Goal: Information Seeking & Learning: Learn about a topic

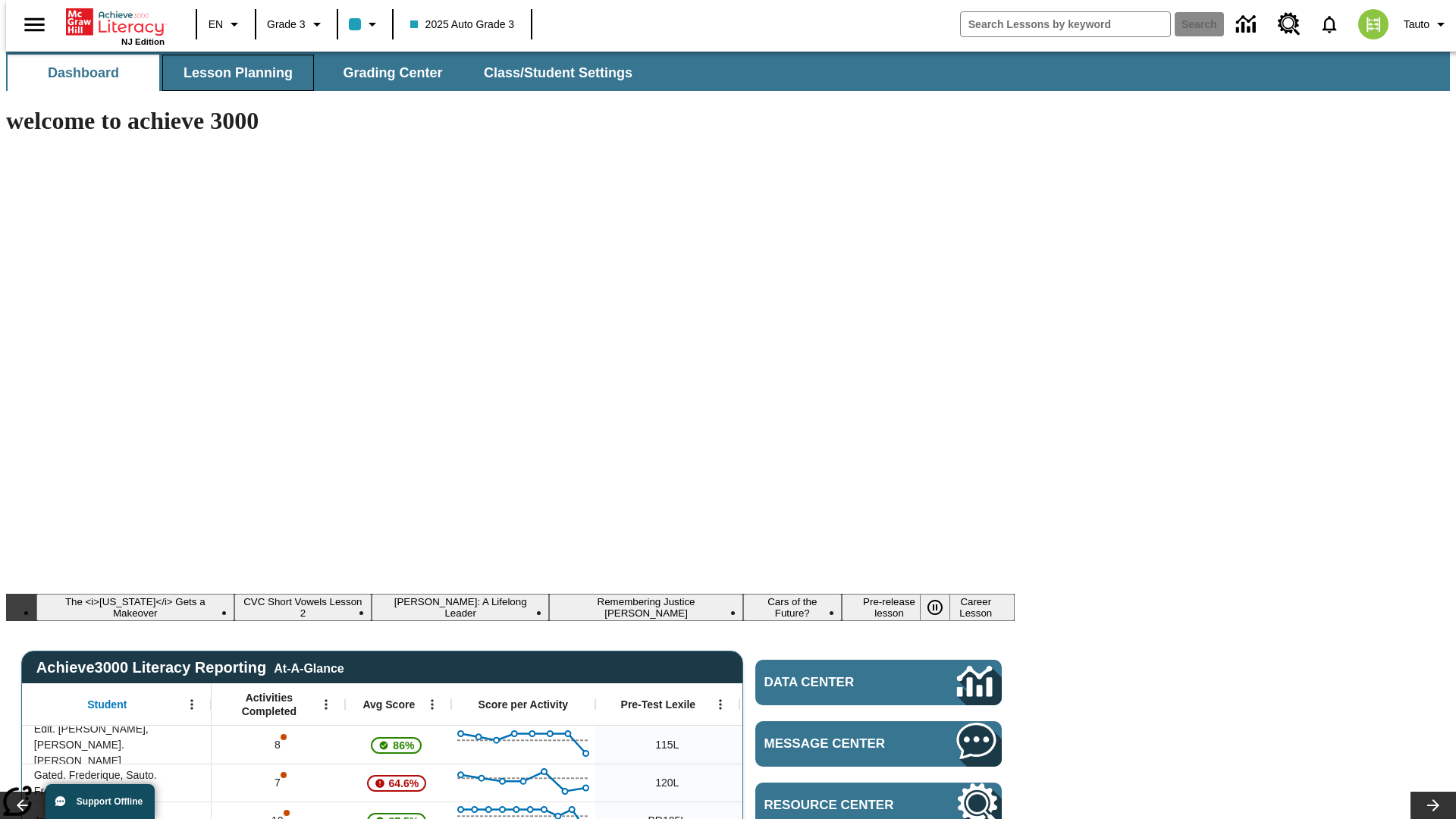
click at [232, 73] on span "Lesson Planning" at bounding box center [238, 73] width 109 height 17
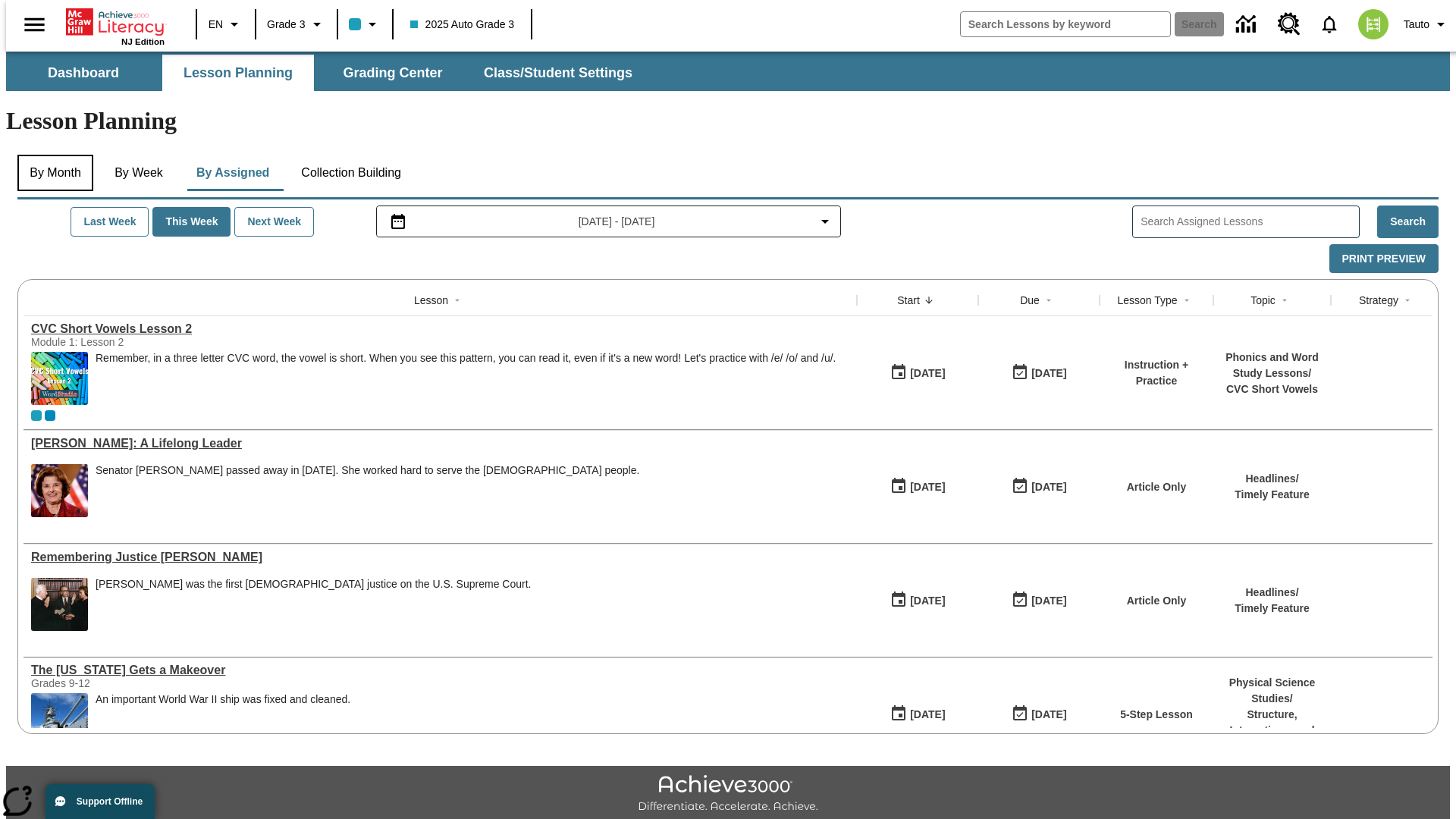
click at [50, 155] on button "By Month" at bounding box center [55, 173] width 76 height 36
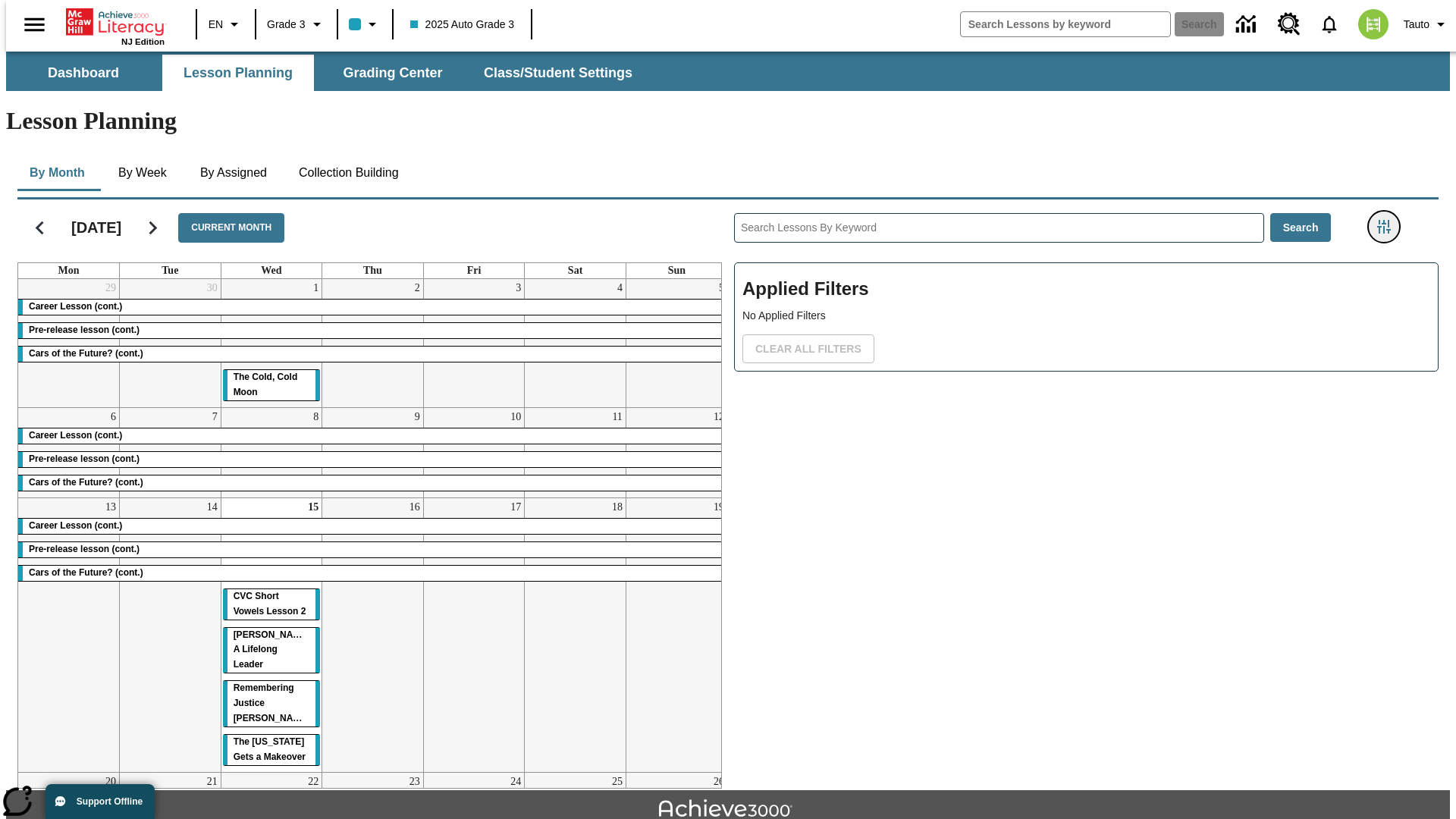
click at [1389, 220] on icon "Filters Side menu" at bounding box center [1384, 226] width 14 height 14
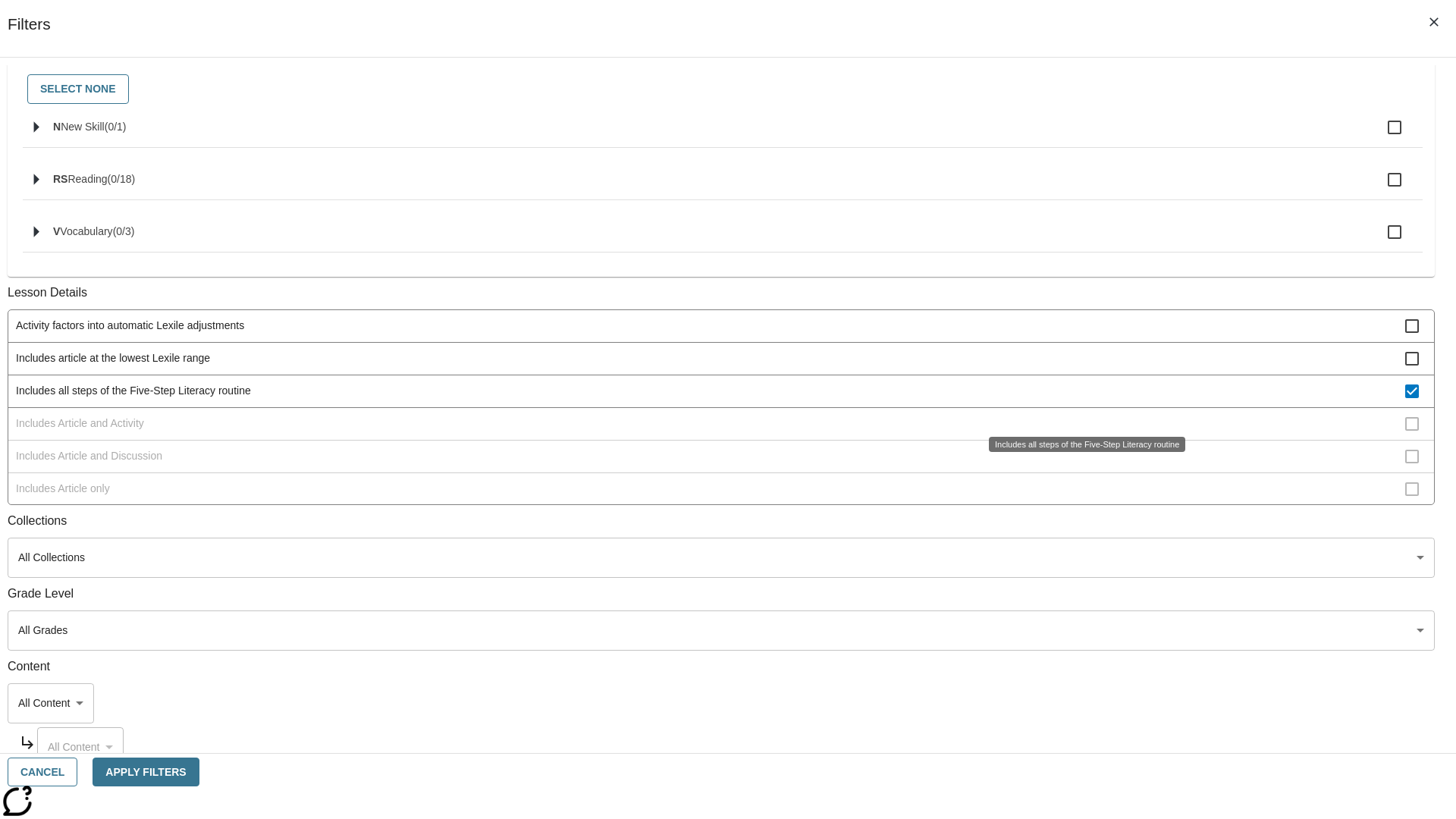
click at [1081, 399] on span "Includes all steps of the Five-Step Literacy routine" at bounding box center [710, 390] width 1389 height 16
checkbox input "false"
click at [1081, 452] on div "Includes all steps of the Five-Step Literacy routine" at bounding box center [1087, 444] width 197 height 15
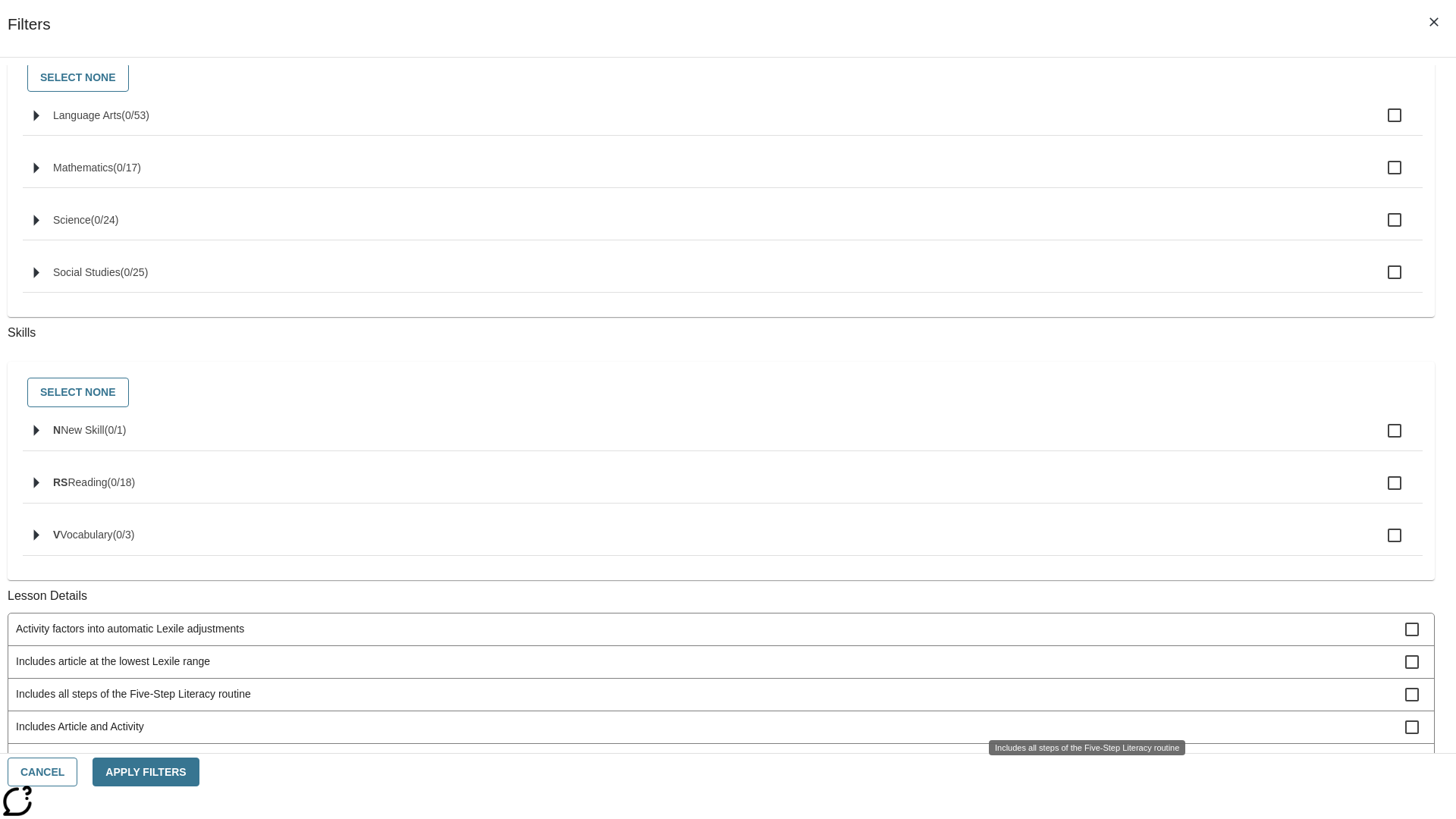
click at [1081, 719] on span "Includes Article and Activity" at bounding box center [710, 726] width 1389 height 16
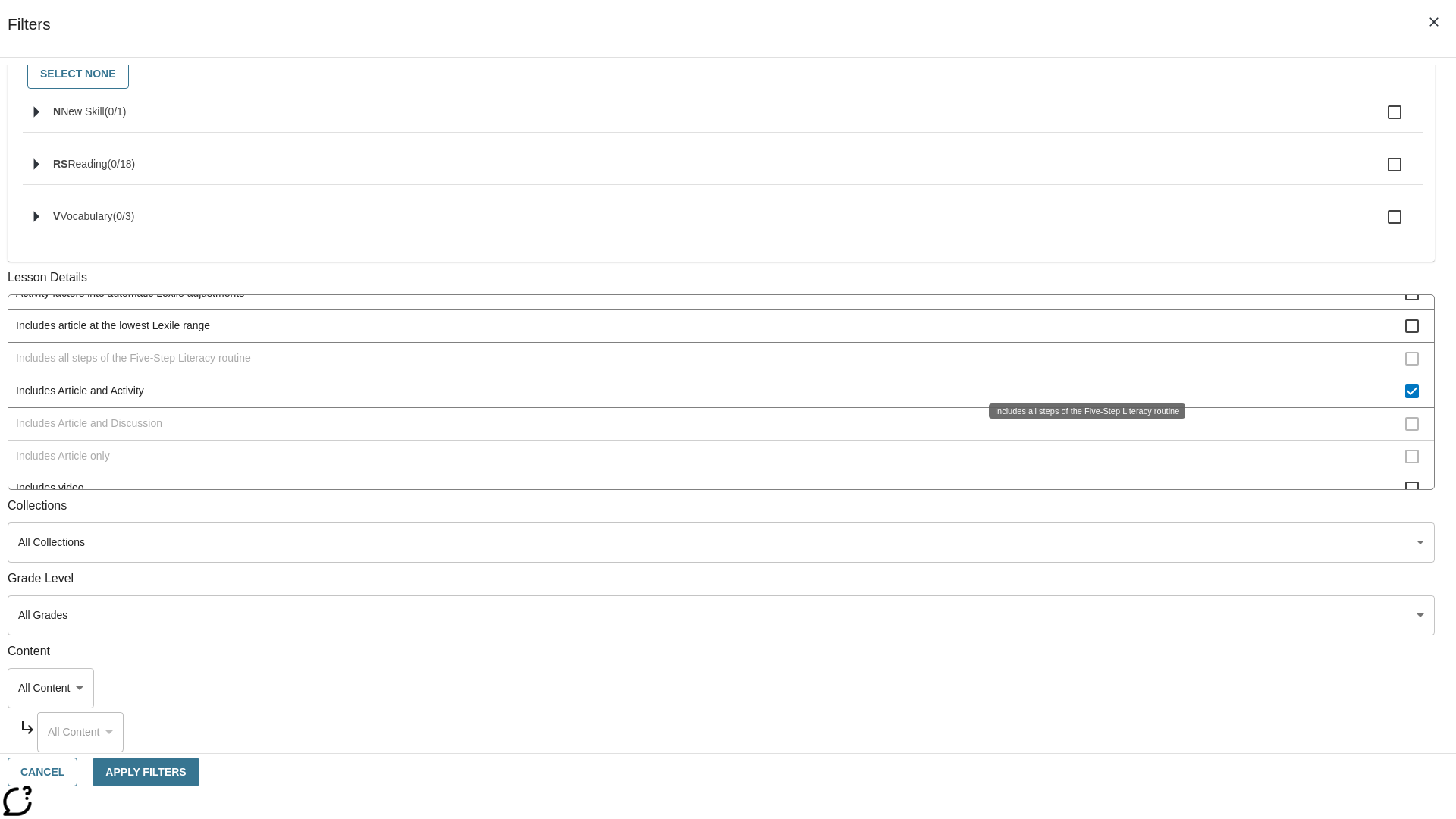
click at [1081, 399] on span "Includes Article and Activity" at bounding box center [710, 390] width 1389 height 16
checkbox input "false"
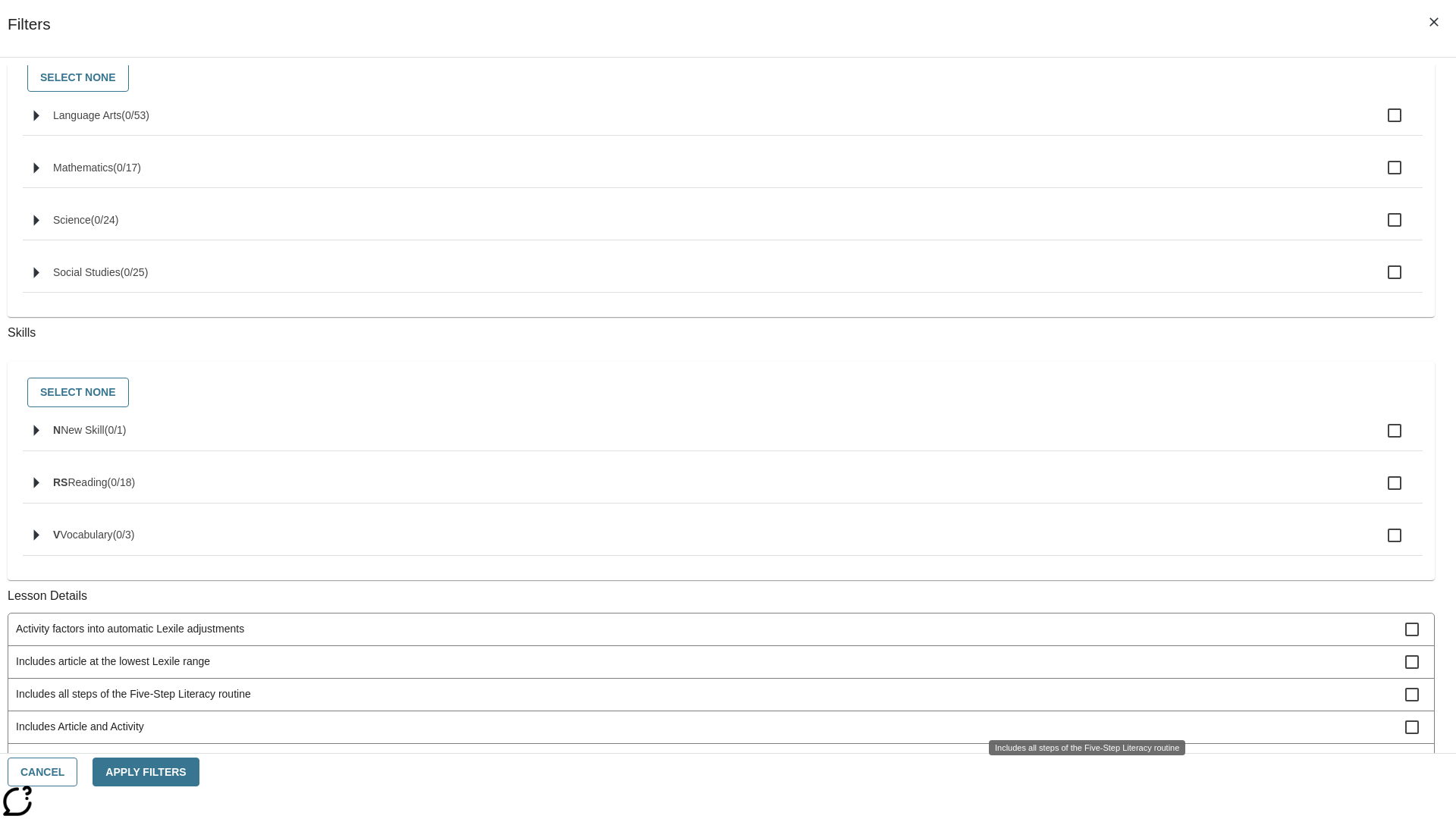
click at [1081, 751] on span "Includes Article and Discussion" at bounding box center [710, 759] width 1389 height 16
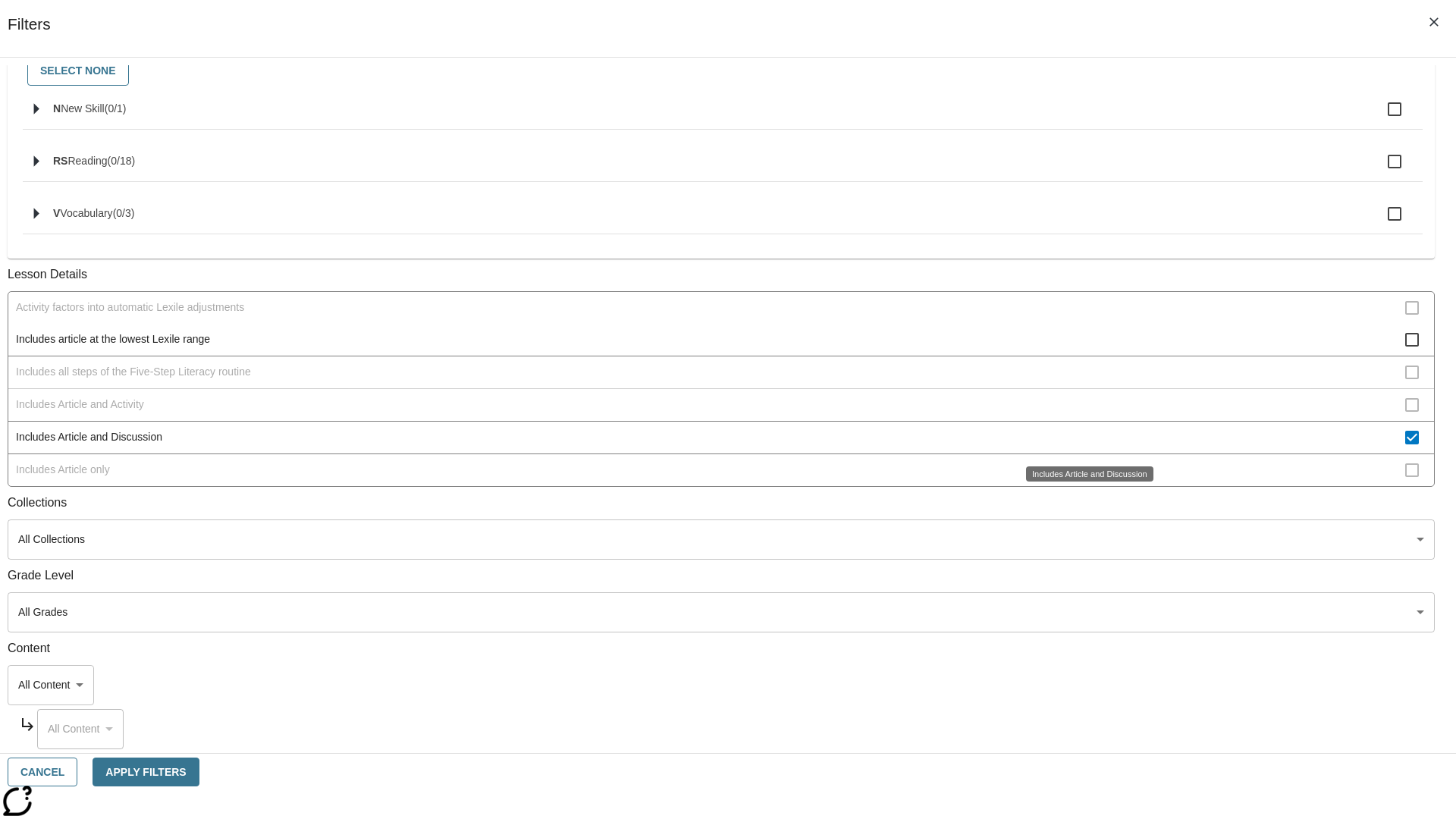
click at [1081, 438] on span "Includes Article and Discussion" at bounding box center [710, 436] width 1389 height 16
checkbox input "false"
click at [1081, 479] on span "Includes Article only" at bounding box center [710, 470] width 1389 height 16
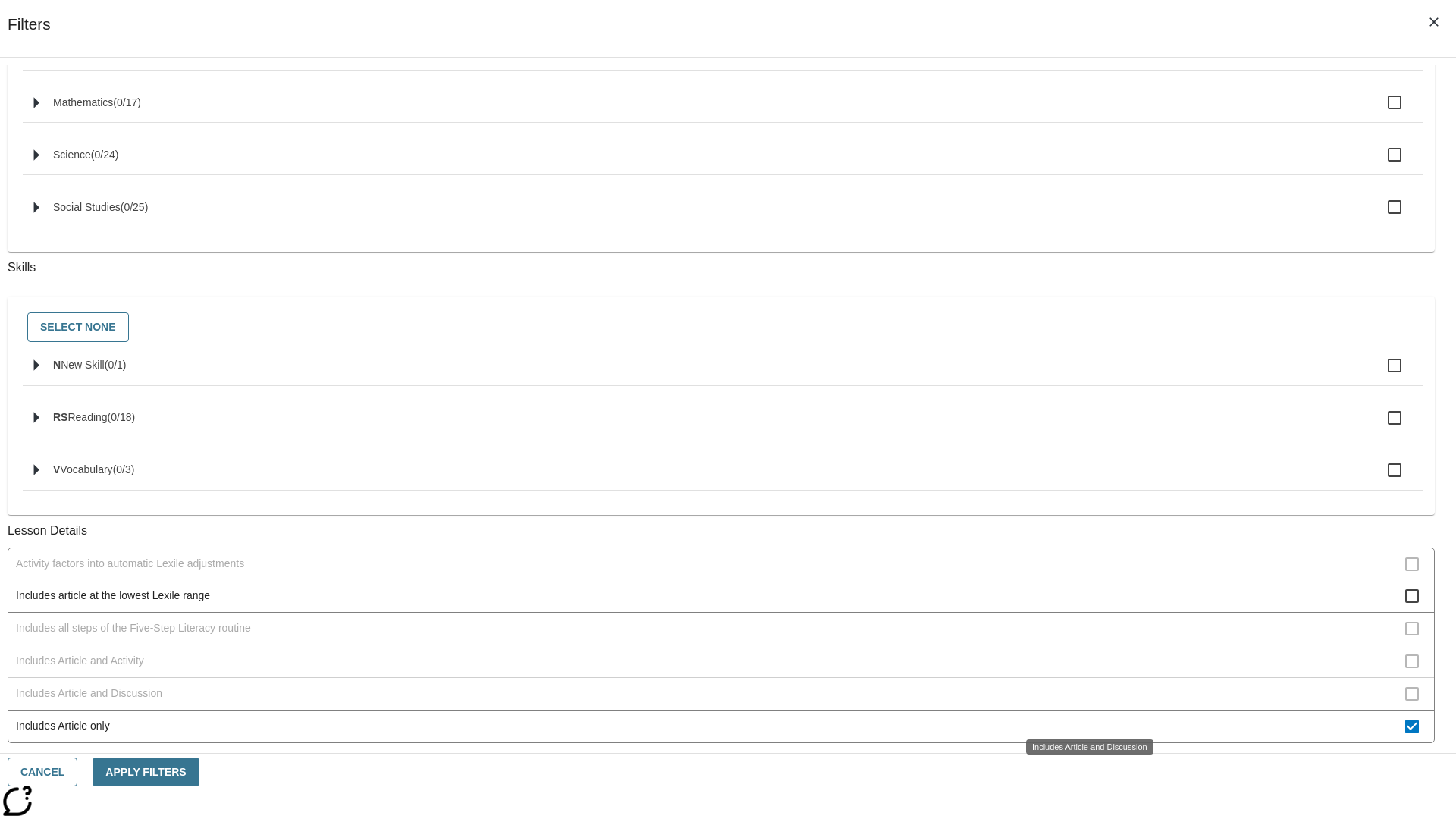
click at [1081, 718] on span "Includes Article only" at bounding box center [710, 726] width 1389 height 16
checkbox input "false"
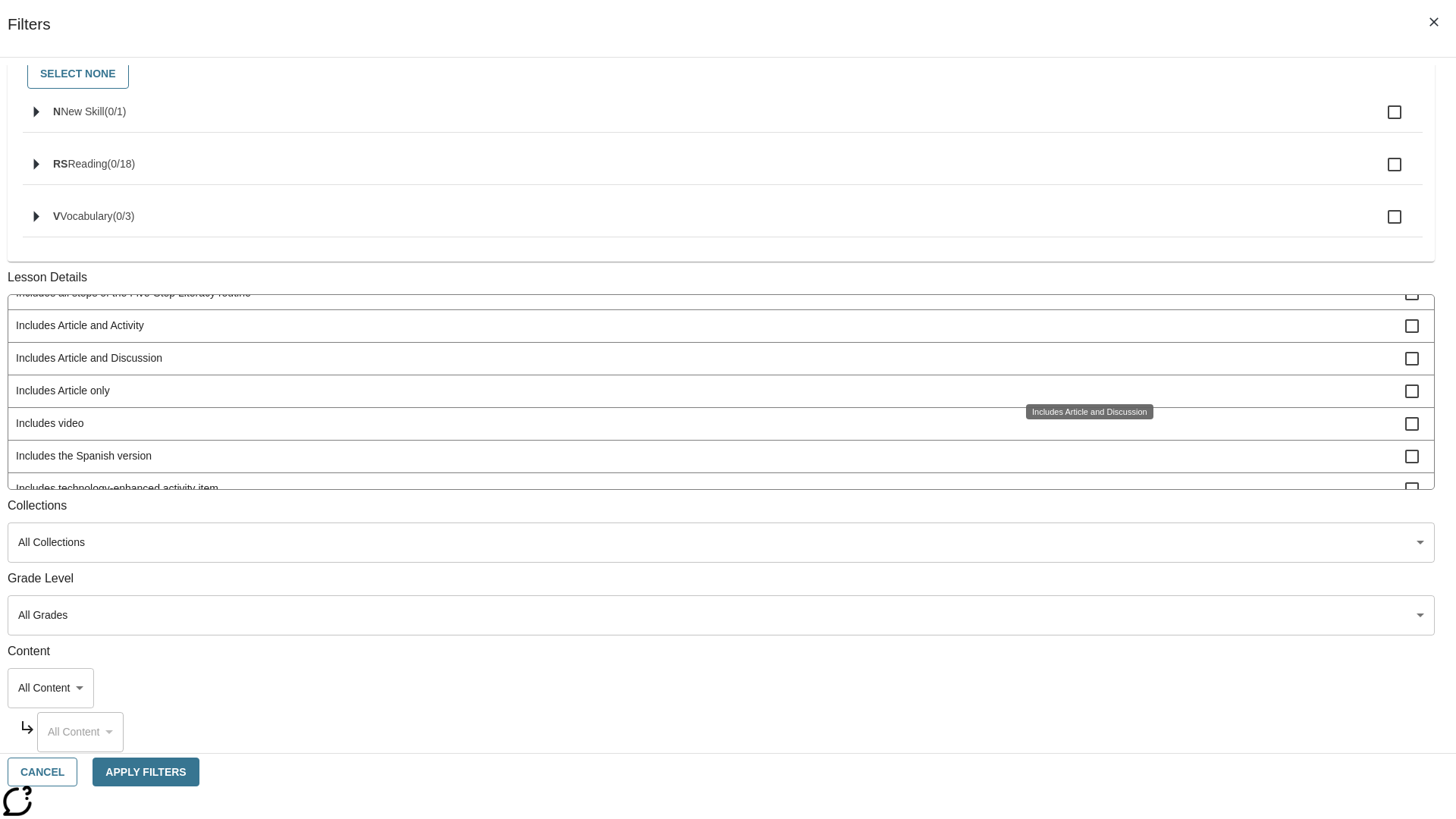
click at [1081, 497] on span "Includes technology-enhanced activity item" at bounding box center [710, 488] width 1389 height 16
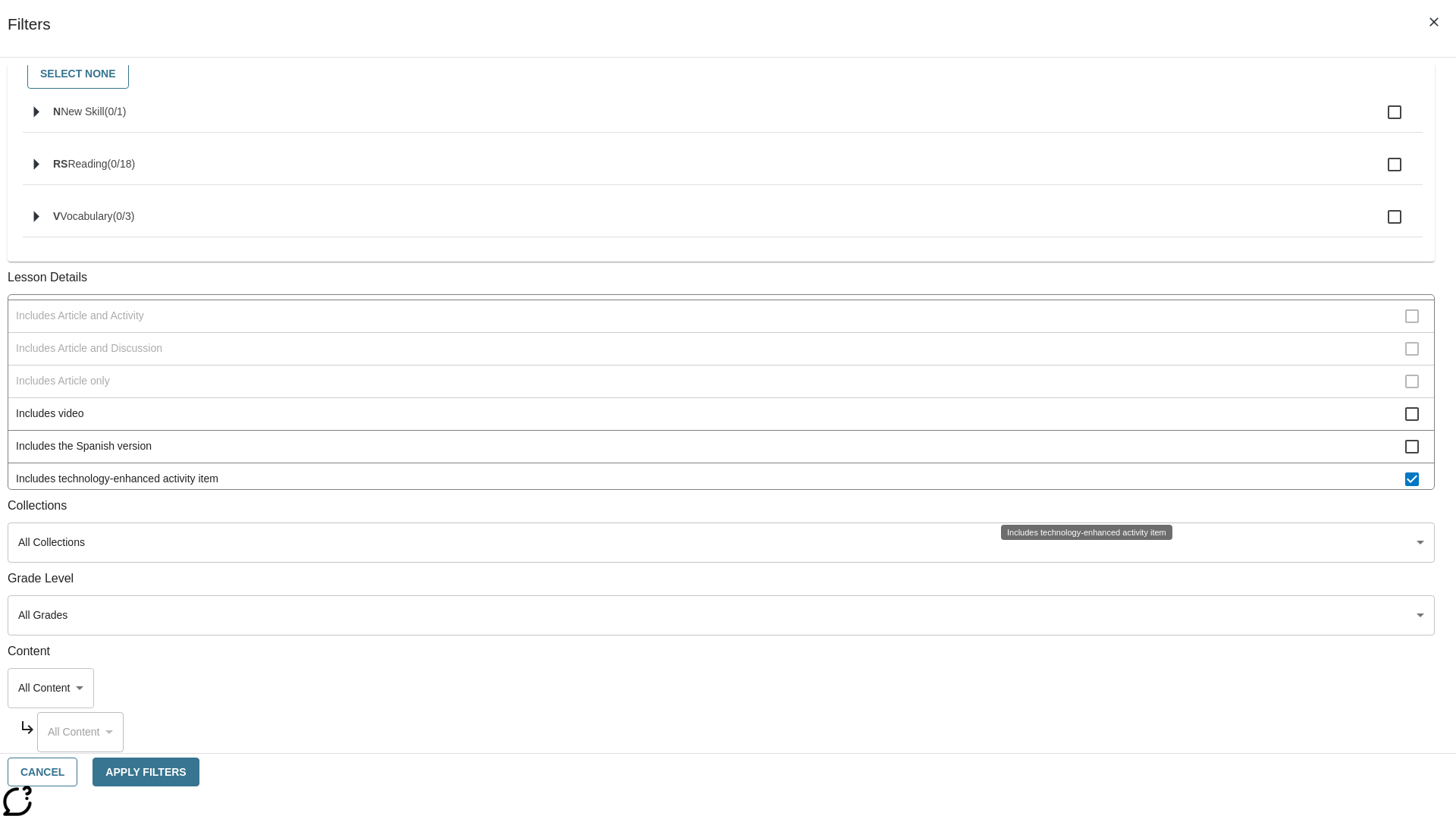
click at [1081, 487] on span "Includes technology-enhanced activity item" at bounding box center [710, 479] width 1389 height 16
checkbox input "false"
click at [1081, 503] on span "Includes Instruction and Activity" at bounding box center [710, 511] width 1389 height 16
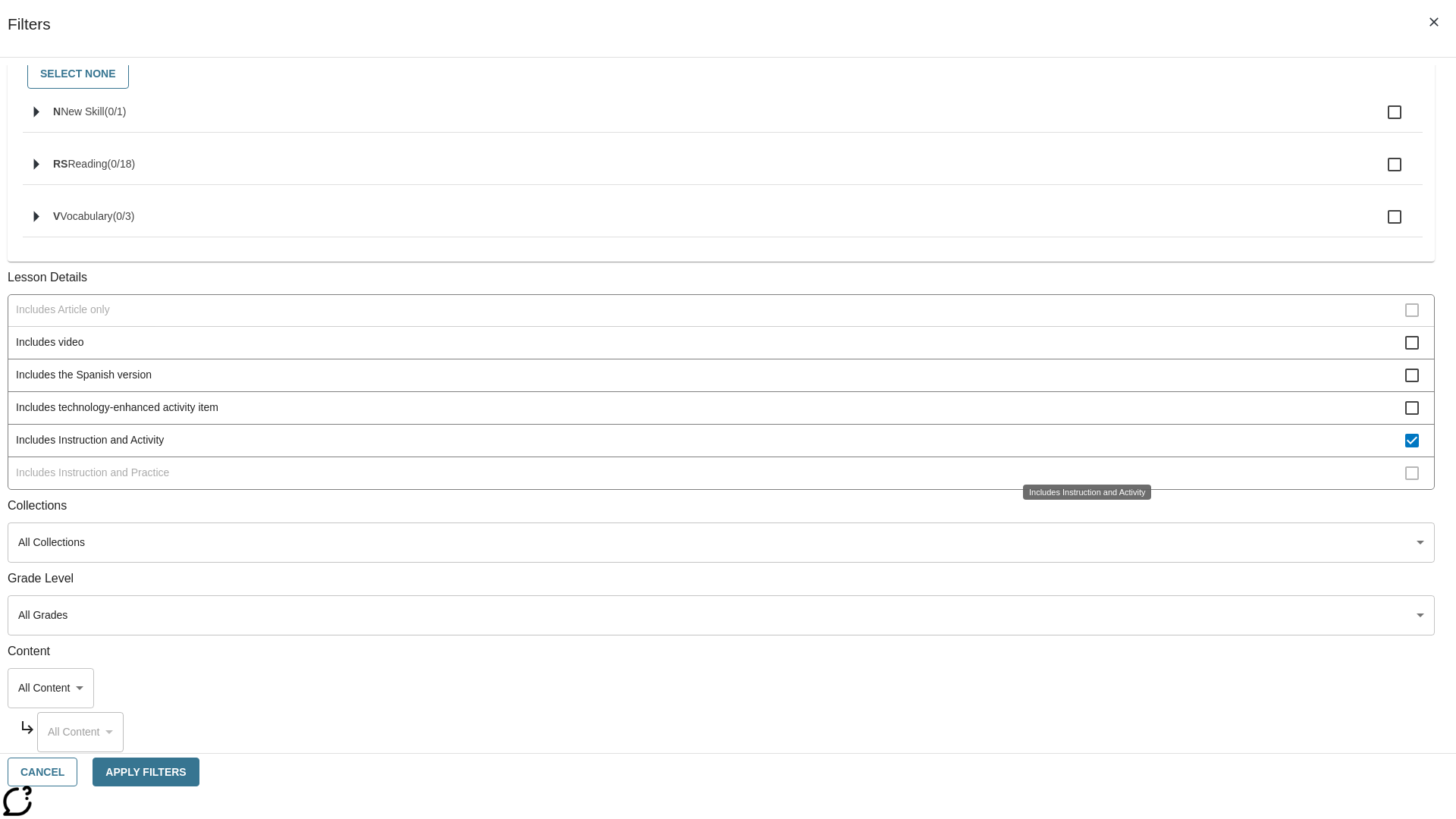
click at [1081, 448] on span "Includes Instruction and Activity" at bounding box center [710, 440] width 1389 height 16
checkbox input "false"
click at [1081, 481] on span "Includes Instruction and Practice" at bounding box center [710, 472] width 1389 height 16
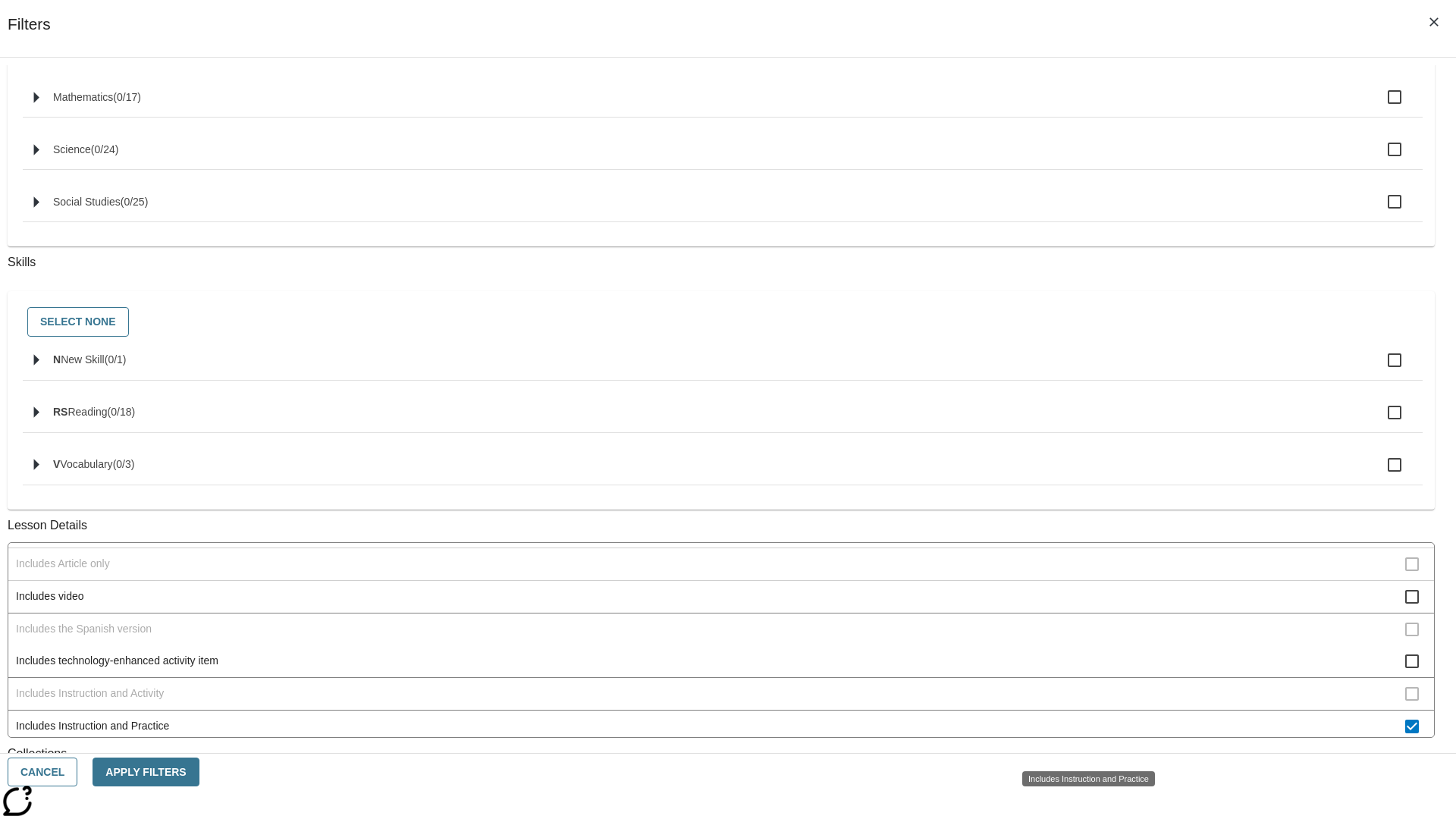
click at [1081, 734] on span "Includes Instruction and Practice" at bounding box center [710, 726] width 1389 height 16
checkbox input "false"
click at [1081, 408] on span "Activity factors into automatic Lexile adjustments" at bounding box center [710, 400] width 1389 height 16
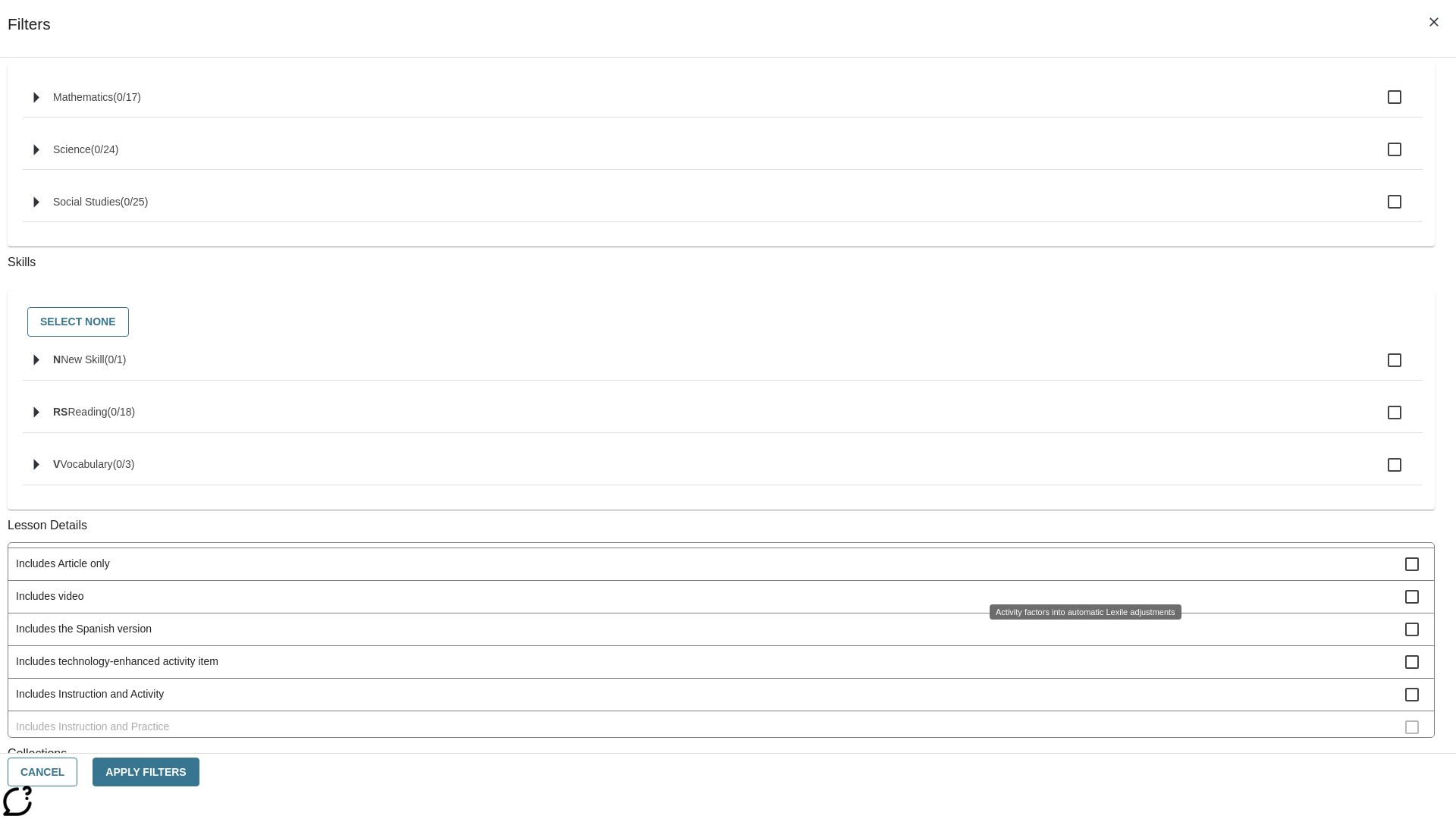
scroll to position [0, 0]
click at [1081, 566] on span "Activity factors into automatic Lexile adjustments" at bounding box center [710, 558] width 1389 height 16
checkbox input "false"
click at [1081, 599] on span "Includes article at the lowest Lexile range" at bounding box center [710, 590] width 1389 height 16
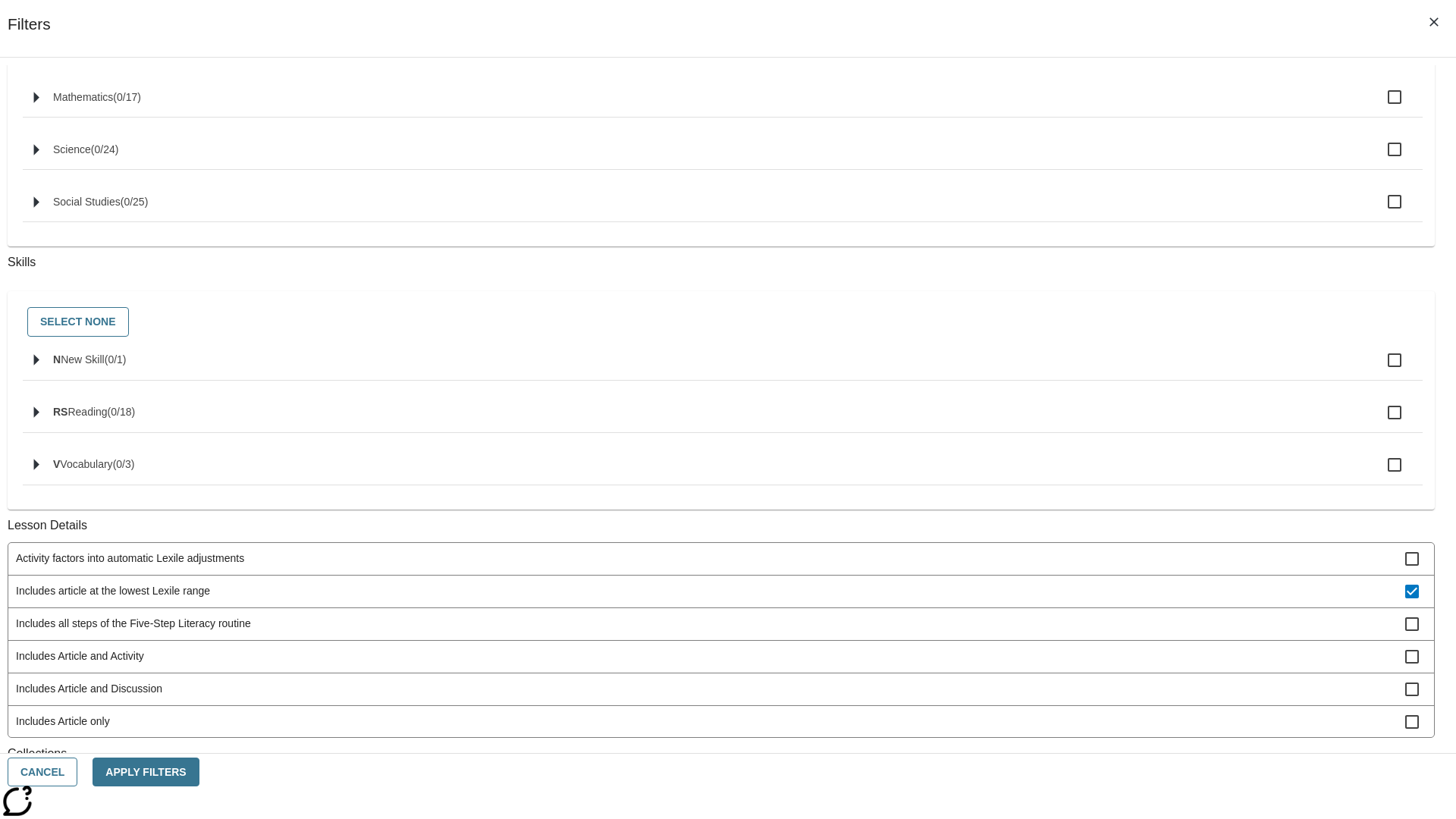
click at [1081, 599] on span "Includes article at the lowest Lexile range" at bounding box center [710, 590] width 1389 height 16
checkbox input "false"
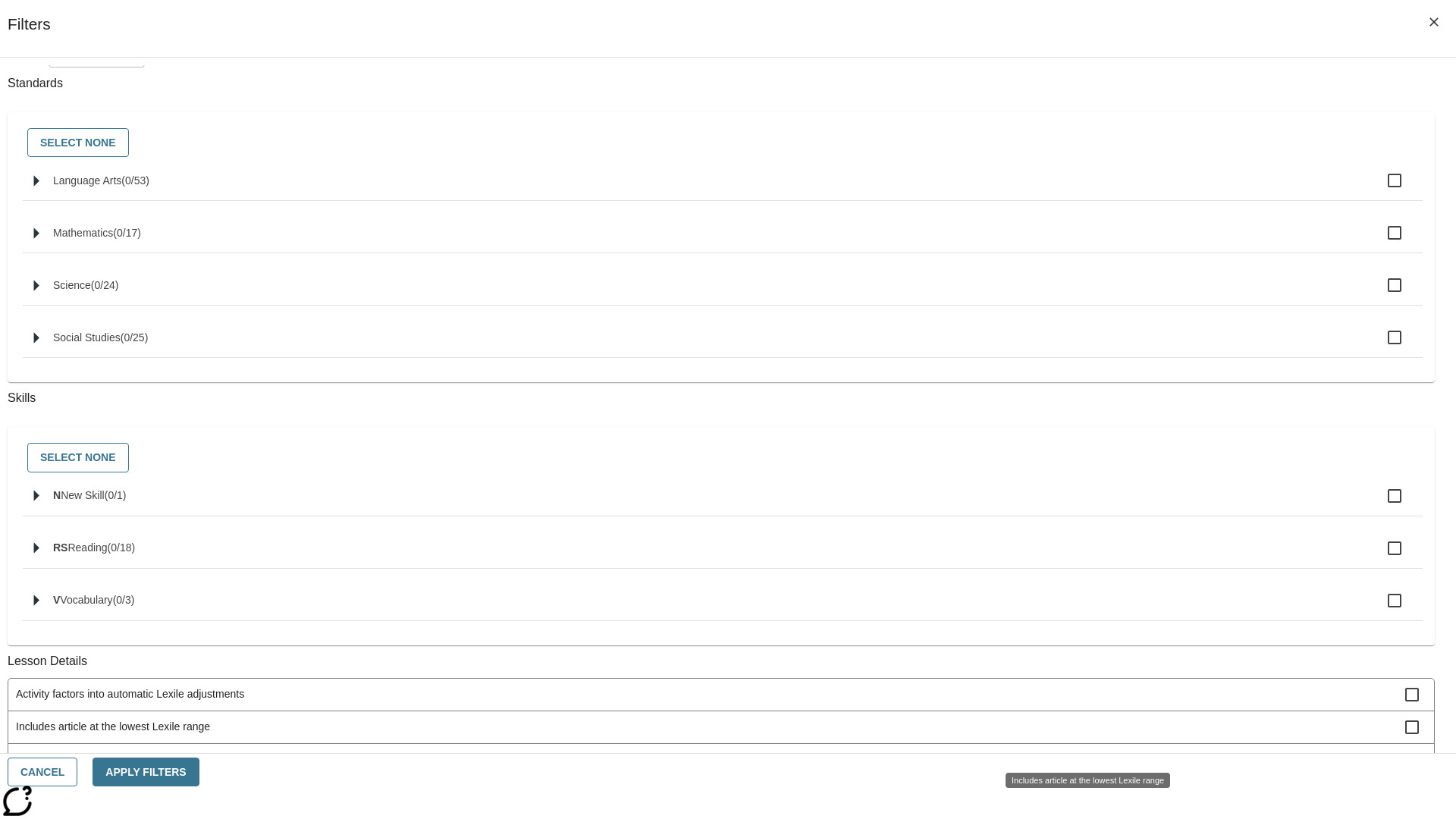
checkbox input "true"
